Goal: Information Seeking & Learning: Learn about a topic

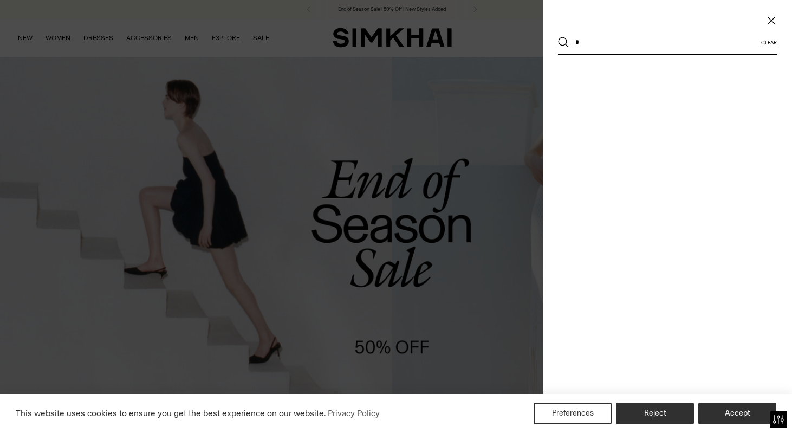
type input "*"
click at [564, 42] on button "Search" at bounding box center [563, 42] width 11 height 11
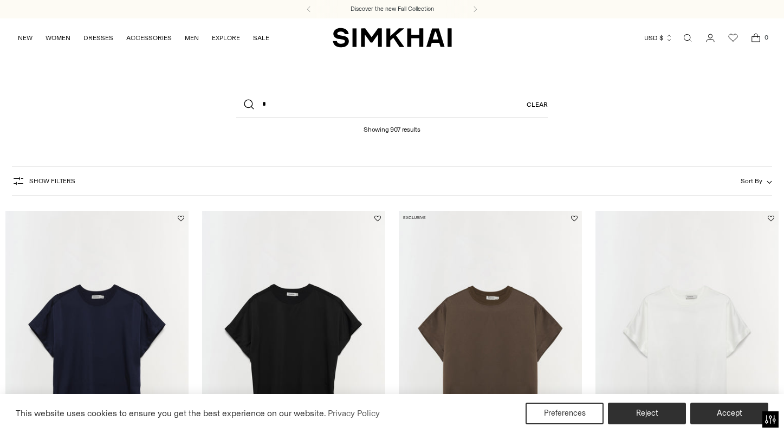
click at [416, 90] on header "What are you looking for? * Clear Showing 907 results" at bounding box center [392, 108] width 784 height 102
drag, startPoint x: 303, startPoint y: 100, endPoint x: 218, endPoint y: 109, distance: 85.6
click at [218, 109] on div "What are you looking for? * Clear Showing 907 results" at bounding box center [392, 113] width 433 height 42
type input "****"
click at [249, 105] on button "Search" at bounding box center [249, 105] width 26 height 26
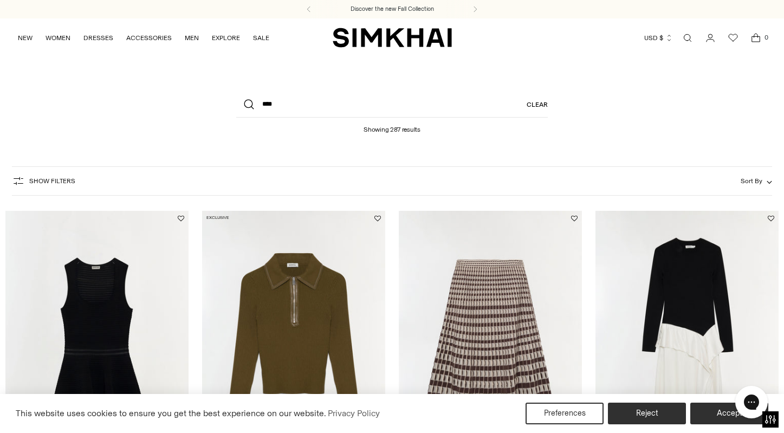
scroll to position [87, 0]
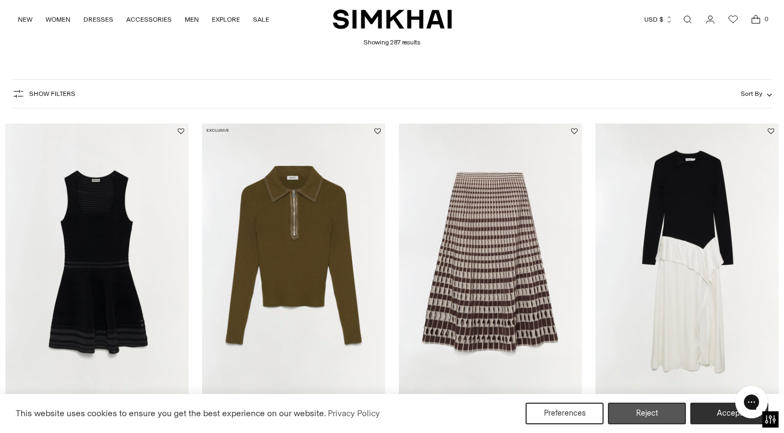
click at [672, 415] on button "Reject" at bounding box center [647, 414] width 78 height 22
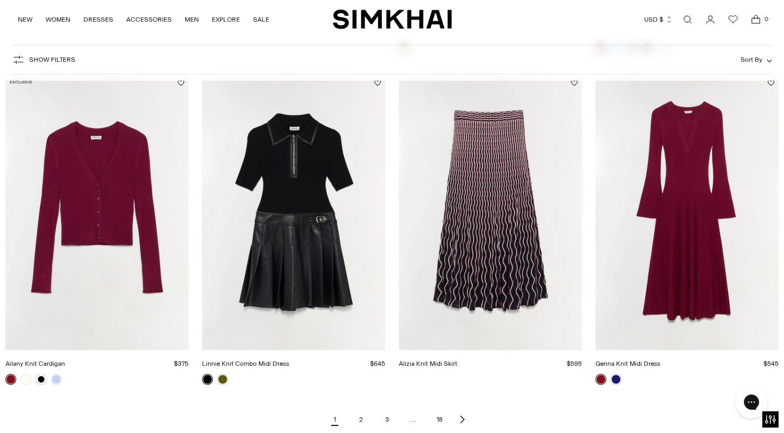
scroll to position [1352, 0]
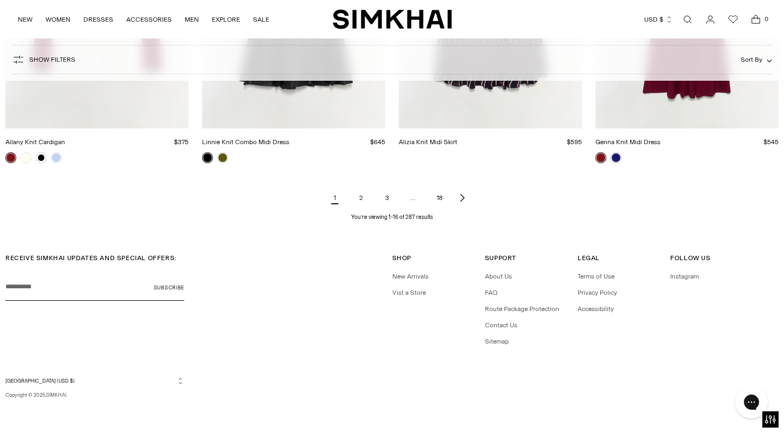
drag, startPoint x: 362, startPoint y: 200, endPoint x: 407, endPoint y: 203, distance: 44.5
click at [362, 200] on link "2" at bounding box center [361, 198] width 22 height 22
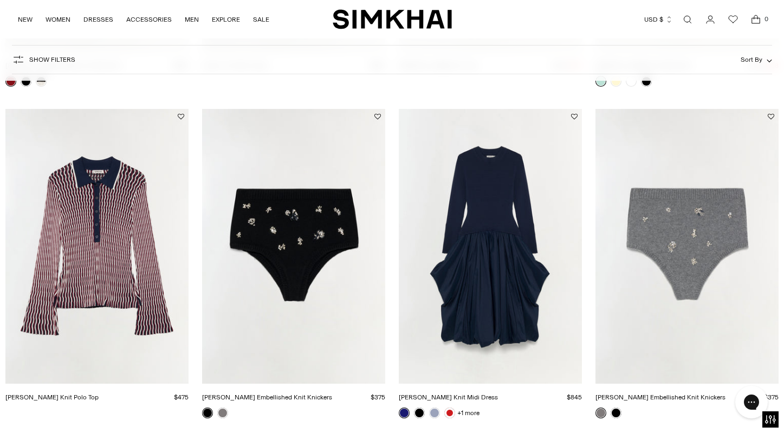
scroll to position [1332, 0]
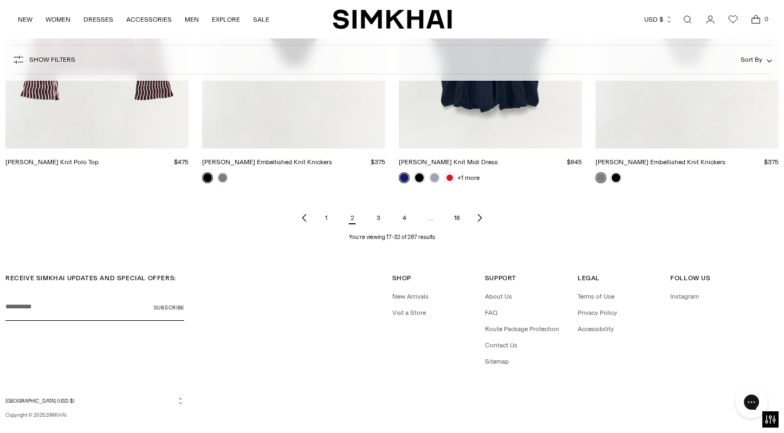
click at [377, 218] on link "3" at bounding box center [378, 218] width 22 height 22
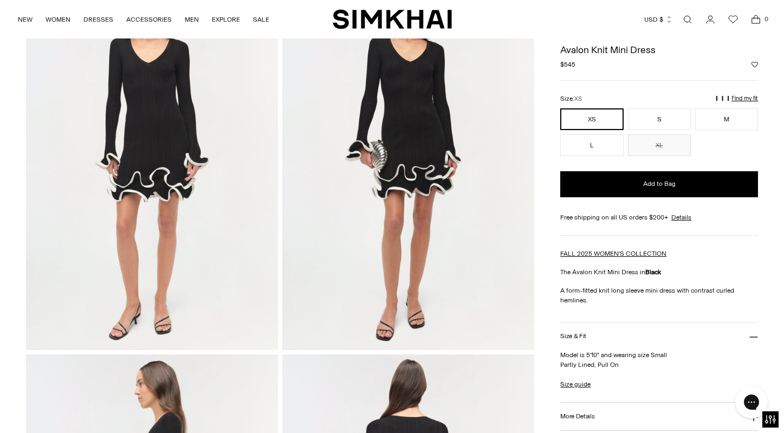
scroll to position [89, 0]
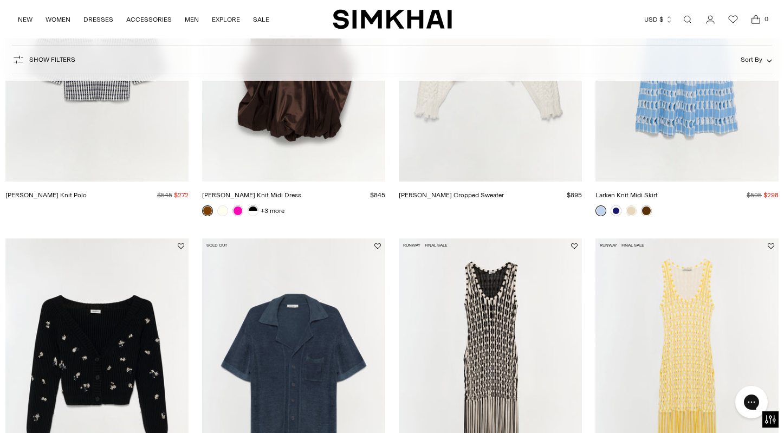
scroll to position [1174, 0]
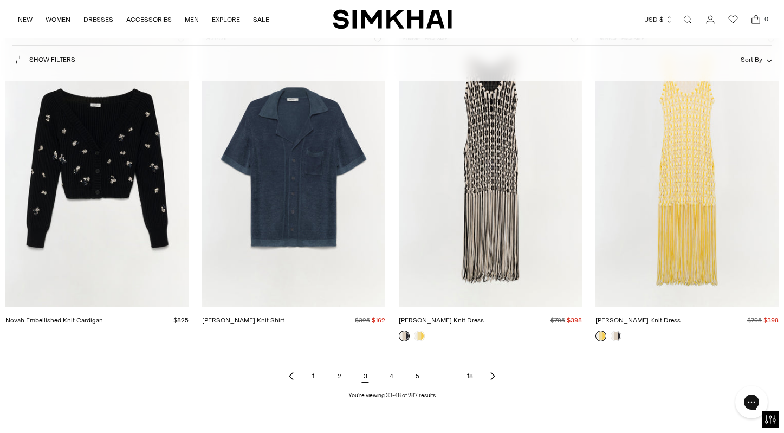
click at [390, 377] on link "4" at bounding box center [391, 376] width 22 height 22
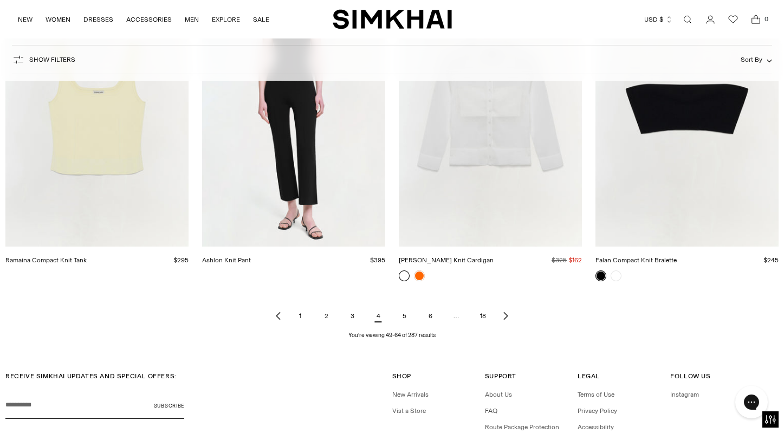
scroll to position [1352, 0]
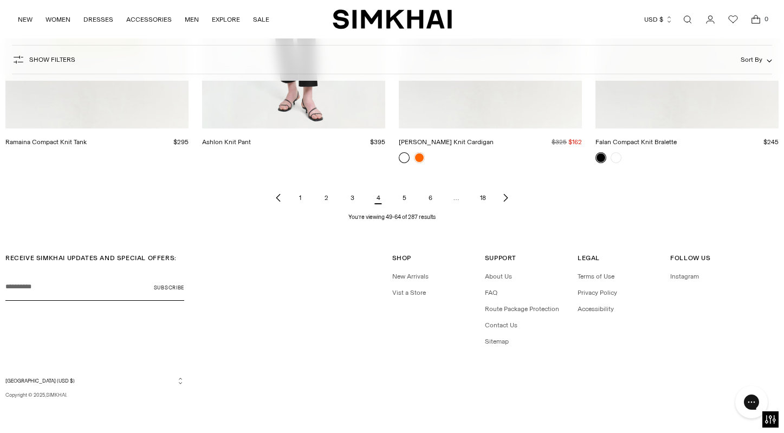
click at [406, 199] on link "5" at bounding box center [404, 198] width 22 height 22
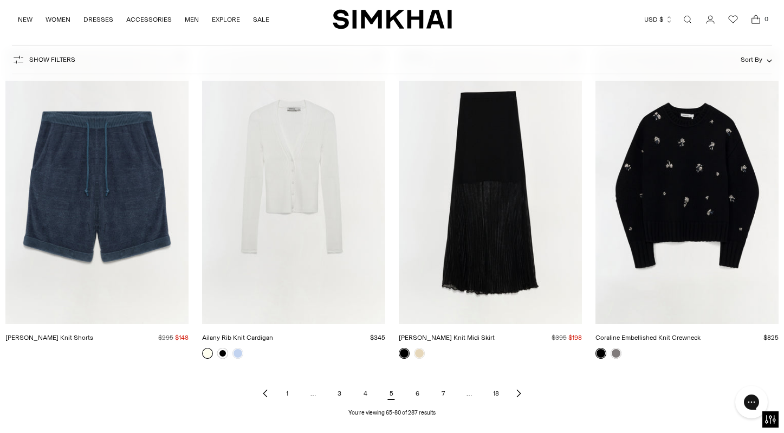
scroll to position [1352, 0]
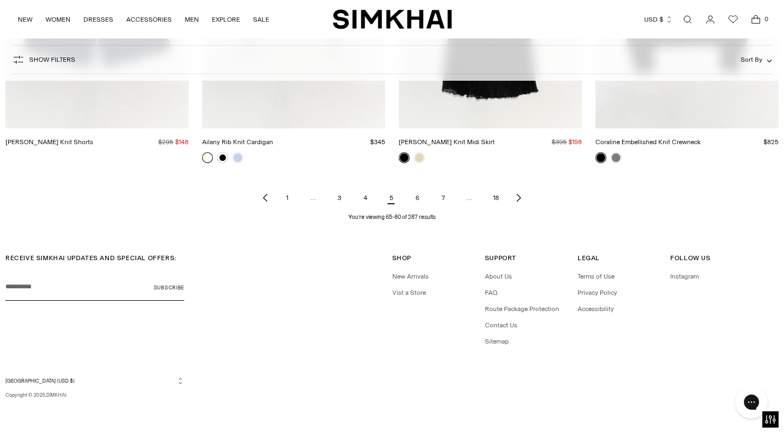
click at [417, 199] on link "6" at bounding box center [417, 198] width 22 height 22
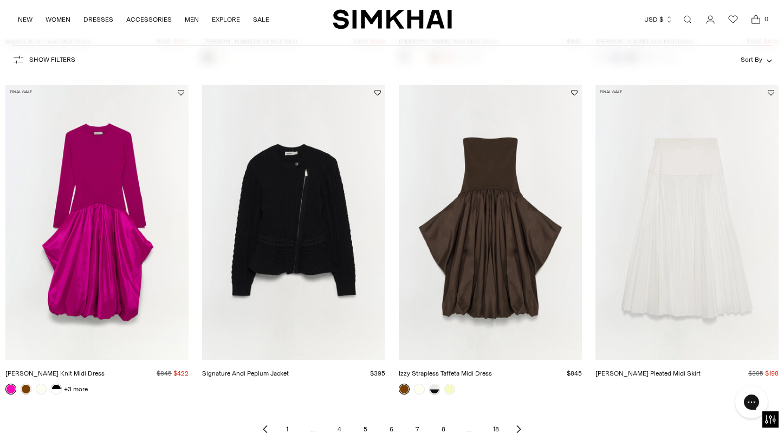
scroll to position [1214, 0]
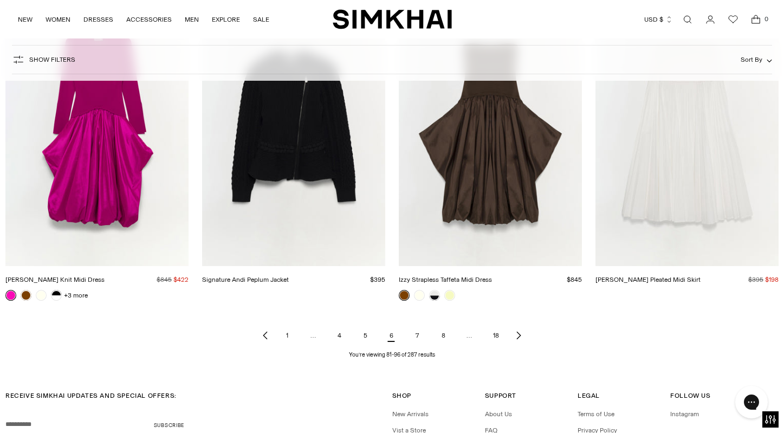
click at [417, 335] on link "7" at bounding box center [417, 336] width 22 height 22
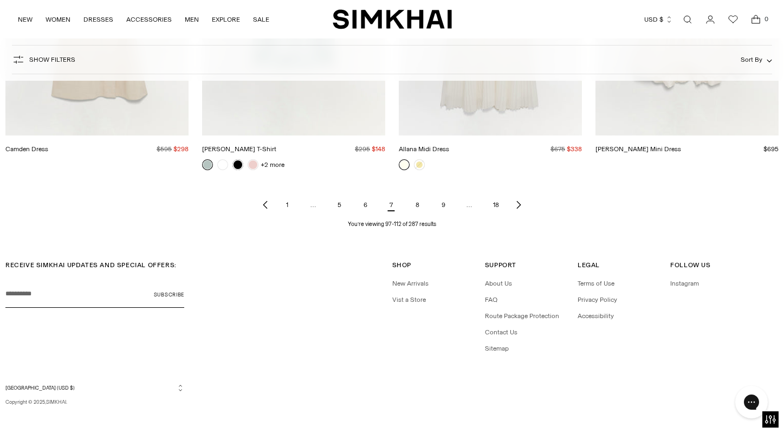
scroll to position [1352, 0]
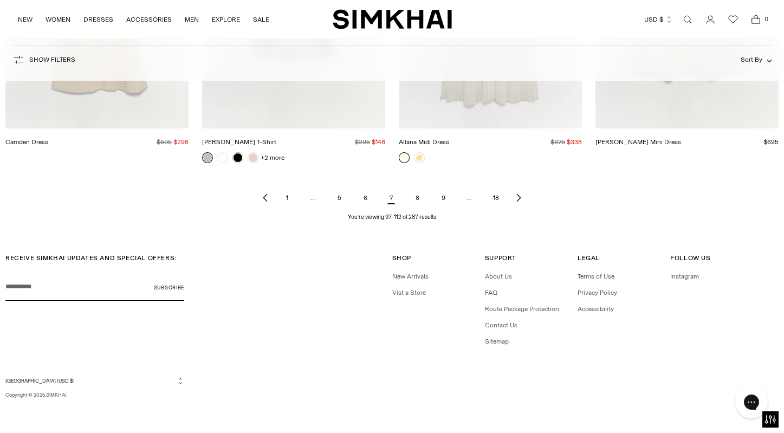
click at [419, 199] on link "8" at bounding box center [417, 198] width 22 height 22
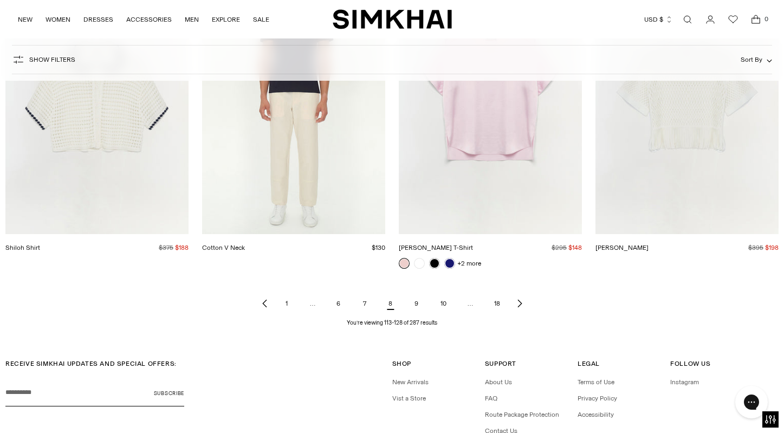
scroll to position [1345, 0]
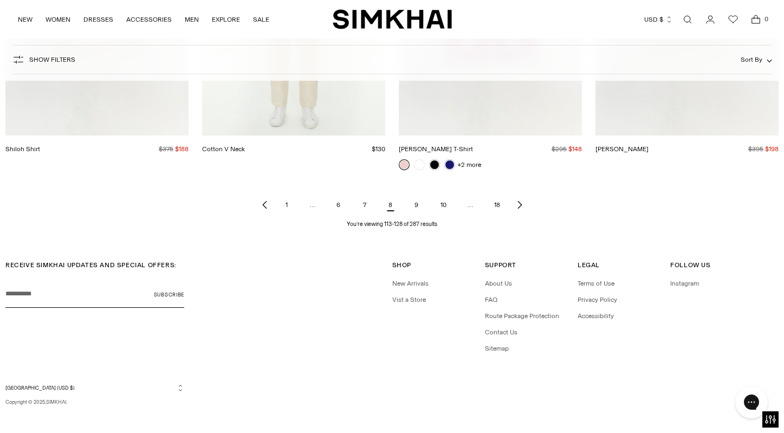
click at [419, 206] on link "9" at bounding box center [417, 205] width 22 height 22
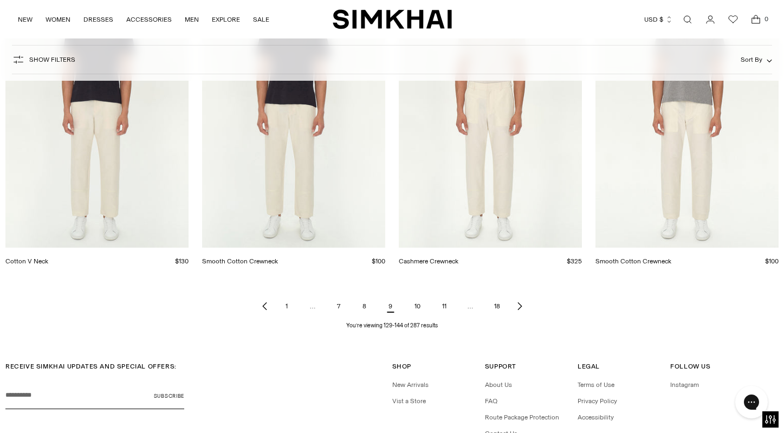
scroll to position [1326, 0]
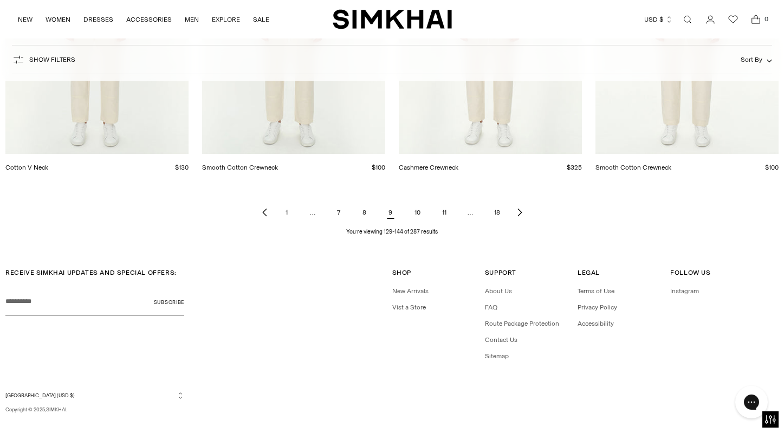
click at [417, 212] on link "10" at bounding box center [417, 213] width 23 height 22
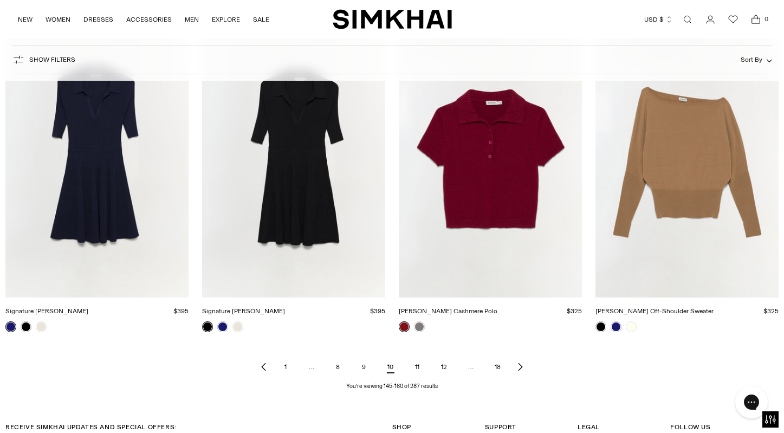
scroll to position [1272, 0]
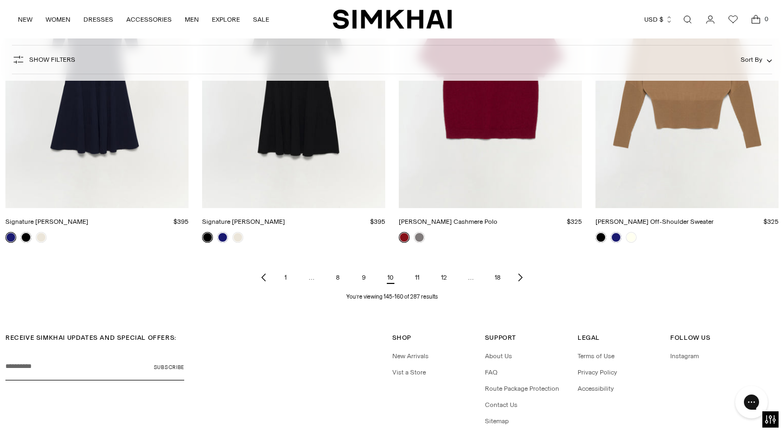
click at [416, 280] on link "11" at bounding box center [417, 278] width 22 height 22
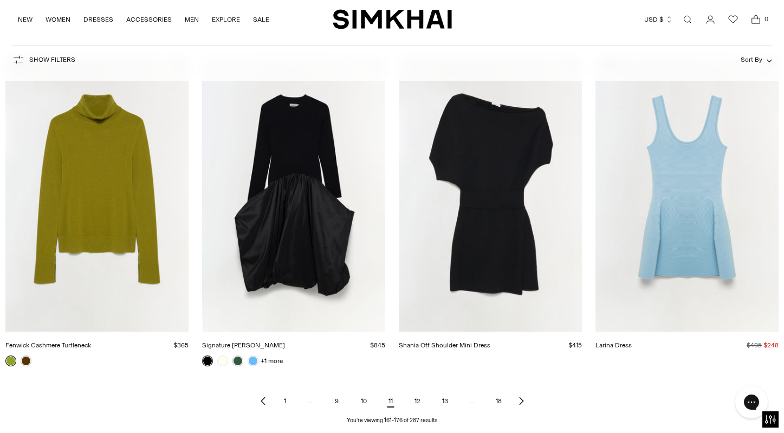
scroll to position [1352, 0]
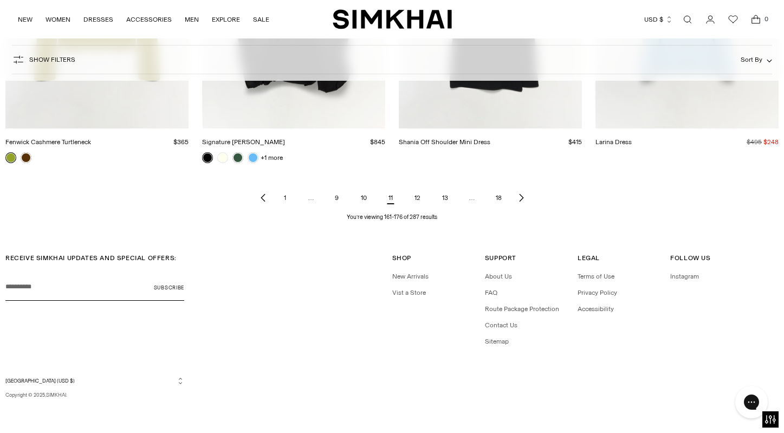
click at [420, 200] on link "12" at bounding box center [417, 198] width 23 height 22
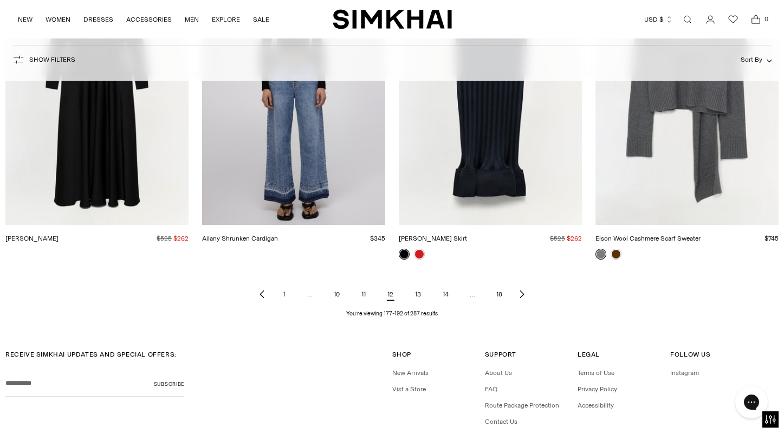
scroll to position [1352, 0]
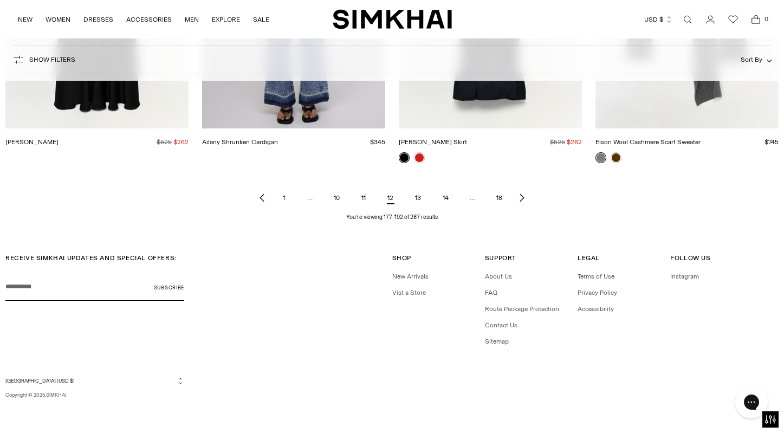
click at [417, 200] on link "13" at bounding box center [417, 198] width 23 height 22
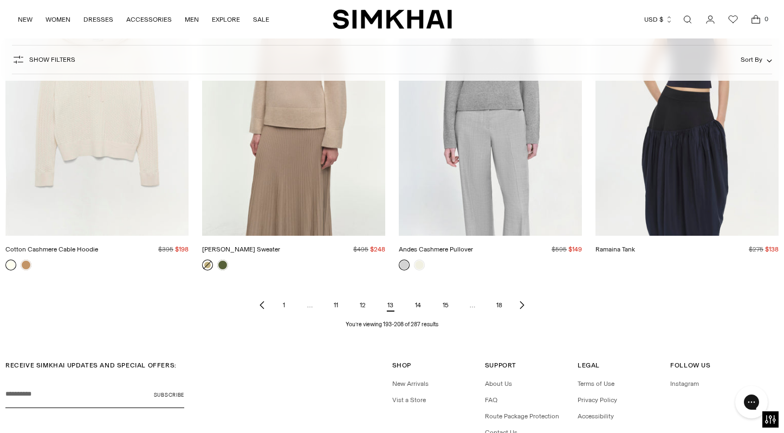
scroll to position [1236, 0]
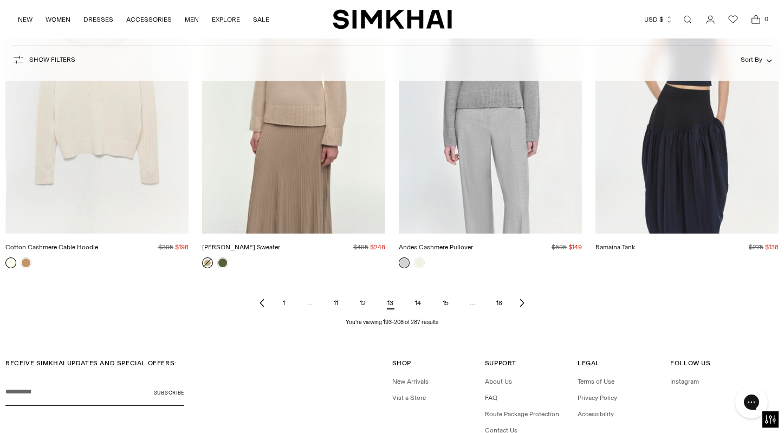
click at [422, 304] on link "14" at bounding box center [417, 303] width 23 height 22
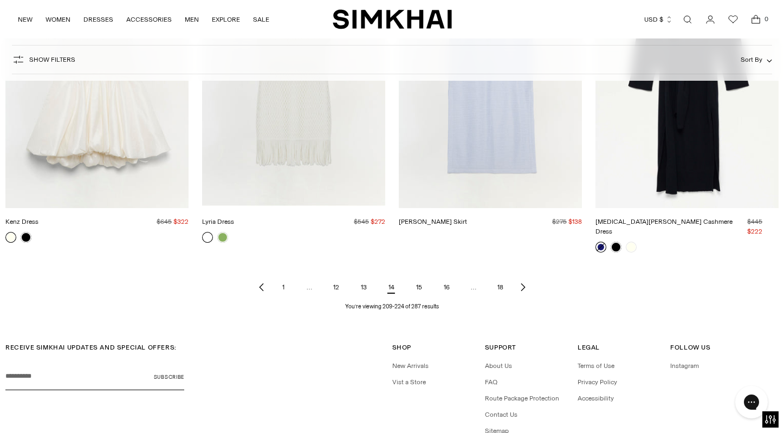
scroll to position [1352, 0]
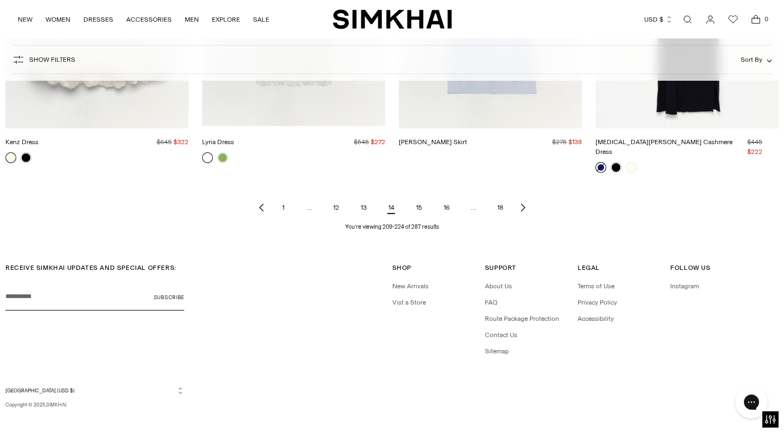
click at [416, 199] on link "15" at bounding box center [418, 208] width 23 height 22
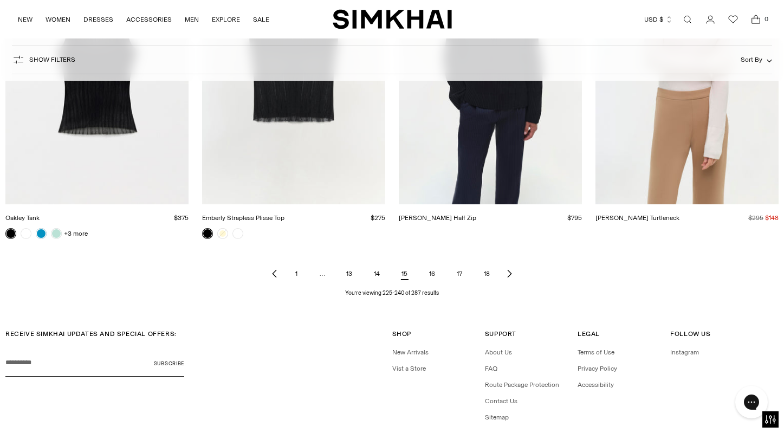
scroll to position [1267, 0]
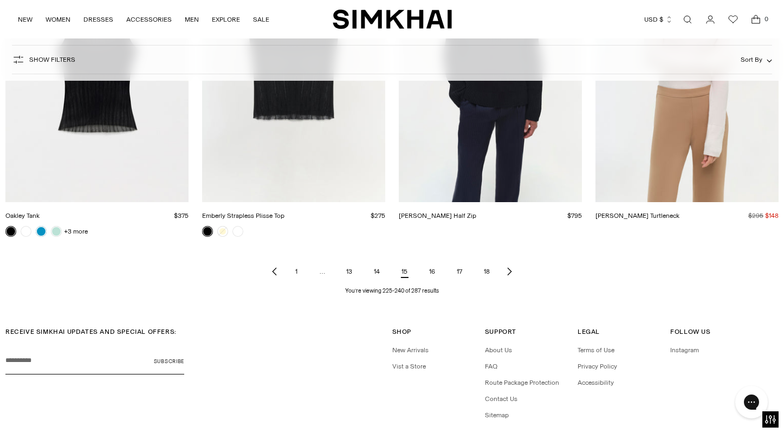
click at [432, 273] on link "16" at bounding box center [431, 272] width 23 height 22
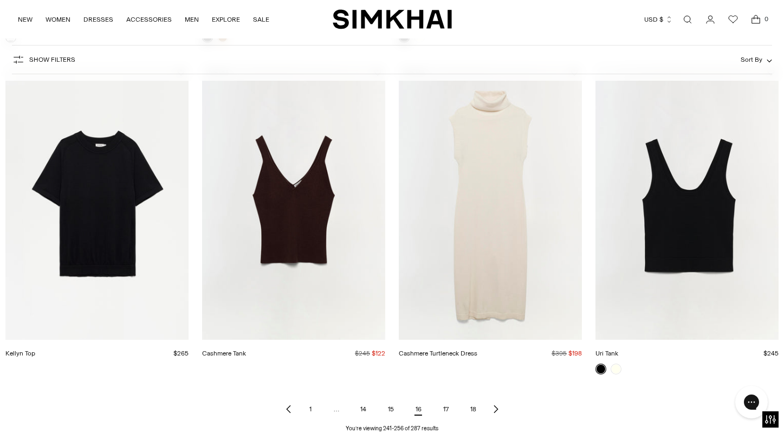
scroll to position [1330, 0]
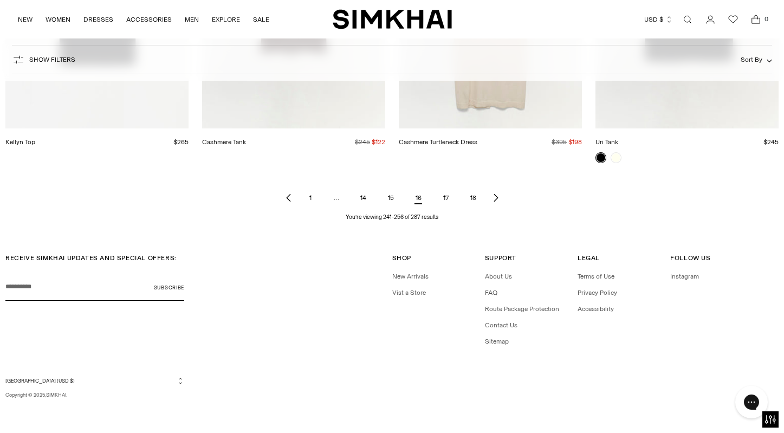
click at [443, 200] on link "17" at bounding box center [446, 198] width 23 height 22
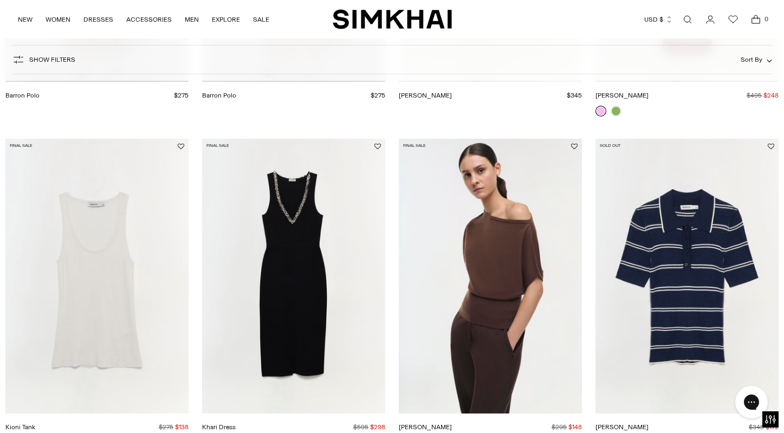
scroll to position [1300, 0]
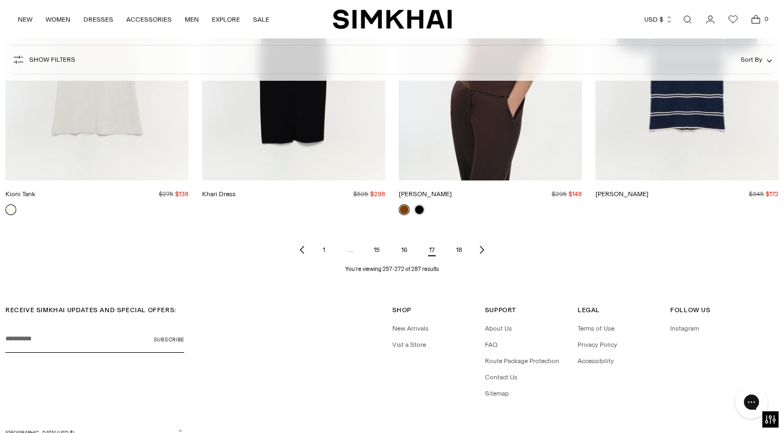
click at [461, 251] on link "18" at bounding box center [459, 250] width 23 height 22
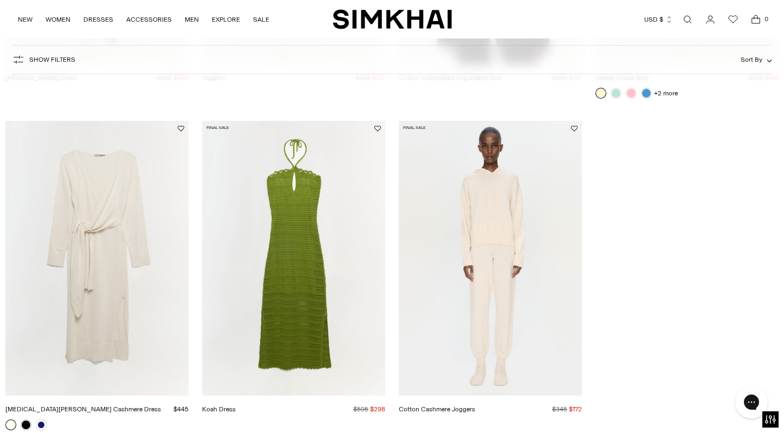
scroll to position [1111, 0]
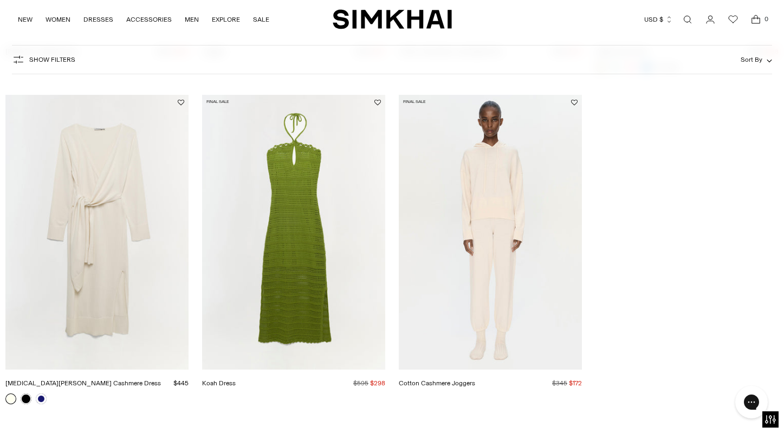
click at [439, 25] on img "SIMKHAI" at bounding box center [392, 19] width 119 height 21
